Goal: Transaction & Acquisition: Purchase product/service

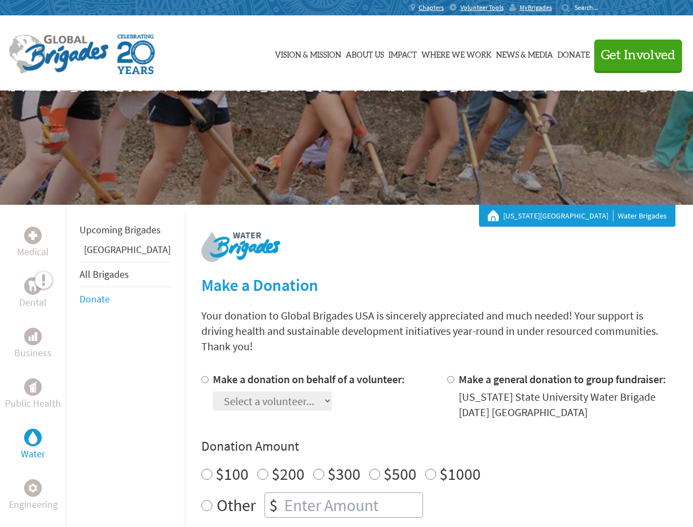
click at [606, 8] on div "Search for:" at bounding box center [584, 7] width 44 height 9
click at [633, 55] on span "Get Involved" at bounding box center [638, 55] width 75 height 13
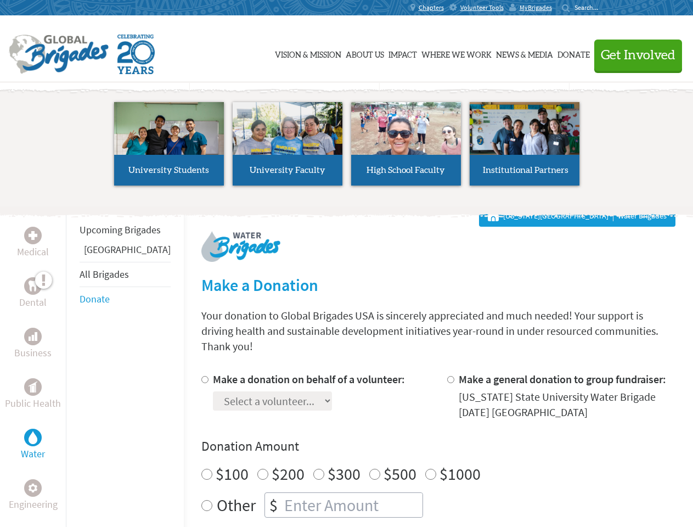
click at [347, 148] on li "High School Faculty" at bounding box center [406, 143] width 119 height 101
click at [72, 365] on div "Upcoming Brigades Panama All Brigades Donate" at bounding box center [125, 468] width 118 height 527
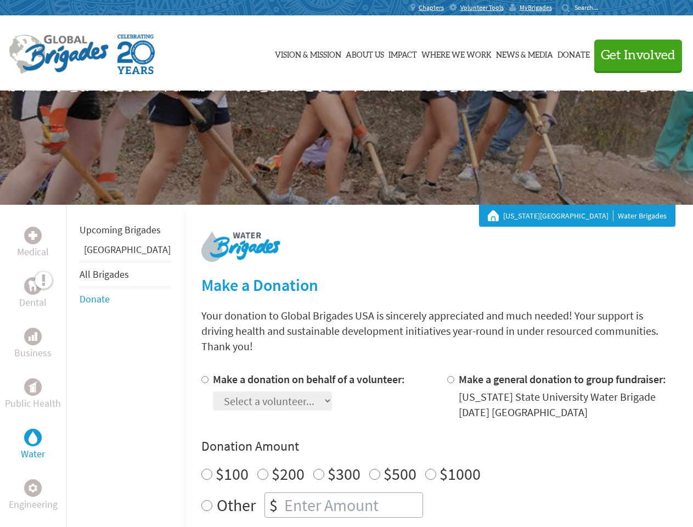
click at [419, 441] on div "Donation Amount $100 $200 $300 $500 $1000 Other $" at bounding box center [438, 477] width 474 height 80
click at [201, 376] on input "Make a donation on behalf of a volunteer:" at bounding box center [204, 379] width 7 height 7
radio input "true"
click at [447, 376] on input "Make a general donation to group fundraiser:" at bounding box center [450, 379] width 7 height 7
radio input "true"
